Goal: Navigation & Orientation: Understand site structure

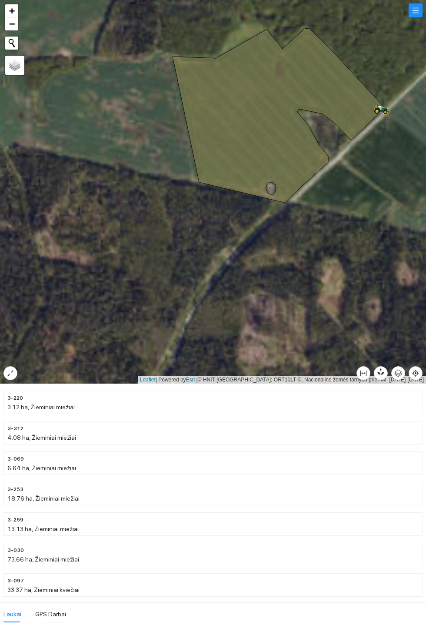
click at [0, 0] on input "Palydovas" at bounding box center [0, 0] width 0 height 0
click at [14, 64] on span "Žemėlapis" at bounding box center [26, 63] width 26 height 7
click at [13, 64] on input "Žemėlapis" at bounding box center [11, 63] width 6 height 6
radio input "true"
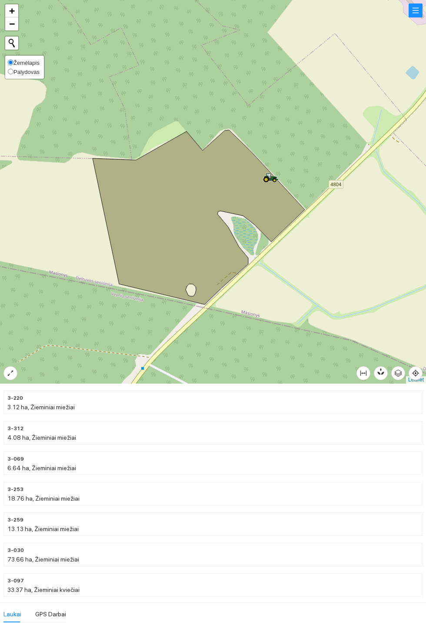
click at [176, 241] on icon at bounding box center [199, 217] width 212 height 174
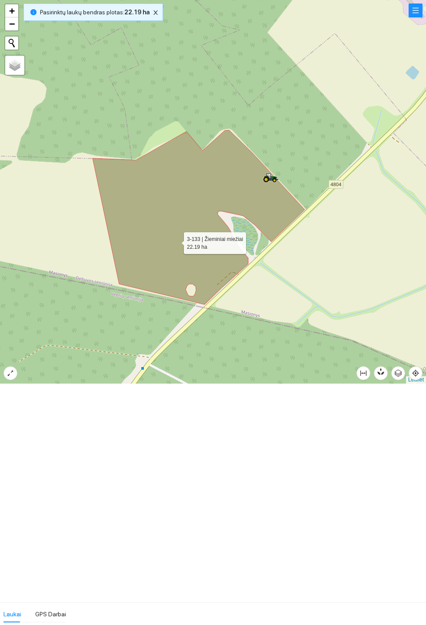
scroll to position [5224, 0]
